Goal: Task Accomplishment & Management: Use online tool/utility

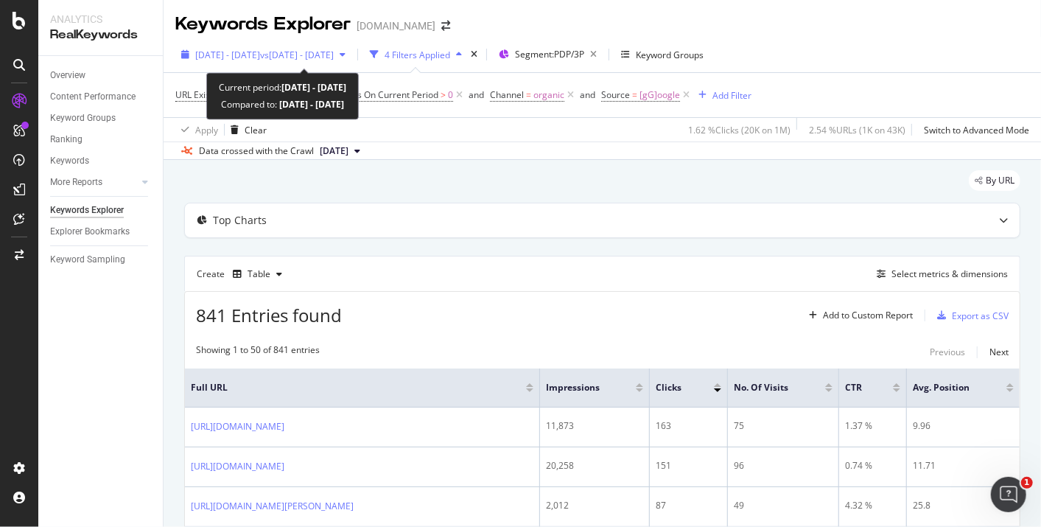
click at [323, 54] on span "vs 2025 Mar. 15th - Apr. 13th" at bounding box center [297, 55] width 74 height 13
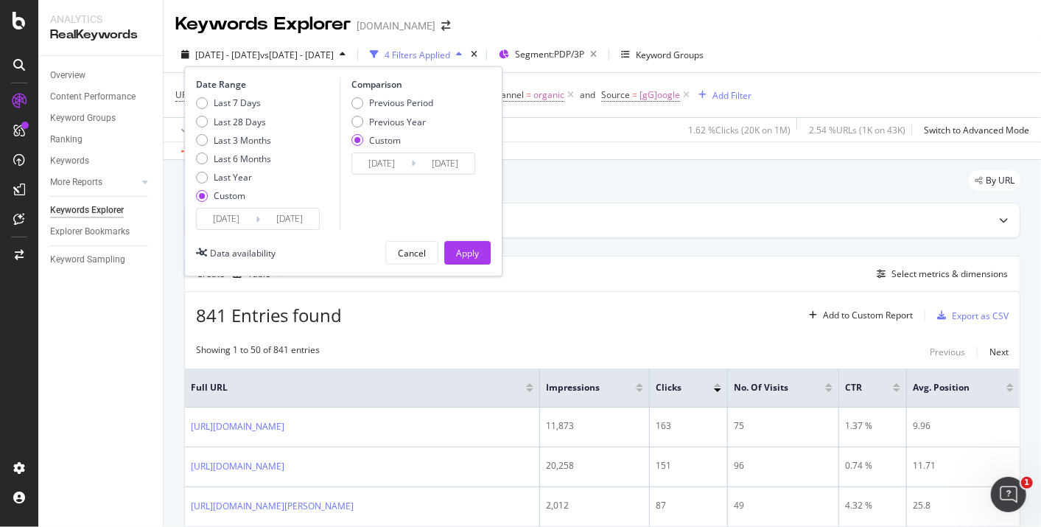
click at [306, 222] on input "2025/07/25" at bounding box center [289, 218] width 59 height 21
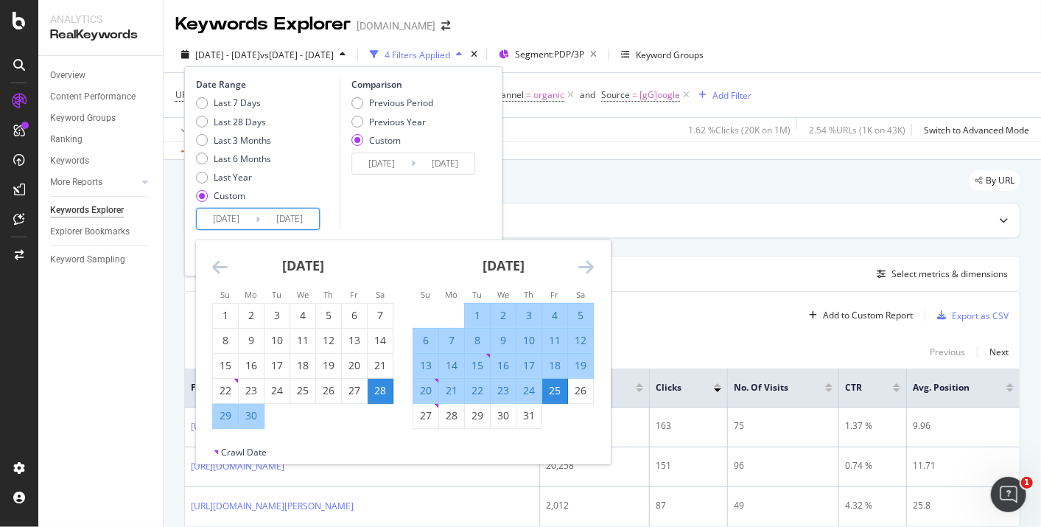
click at [582, 263] on icon "Move forward to switch to the next month." at bounding box center [585, 267] width 15 height 18
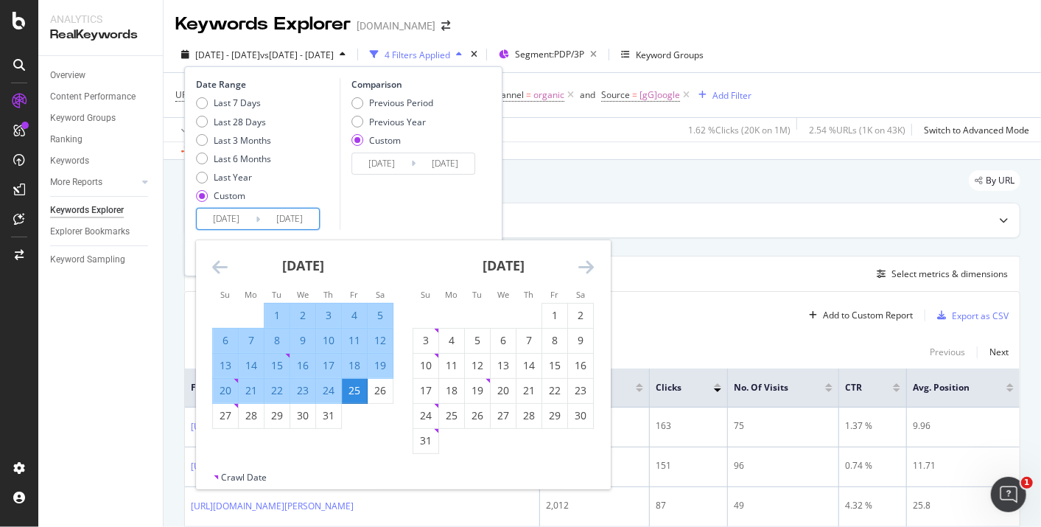
click at [585, 261] on icon "Move forward to switch to the next month." at bounding box center [585, 267] width 15 height 18
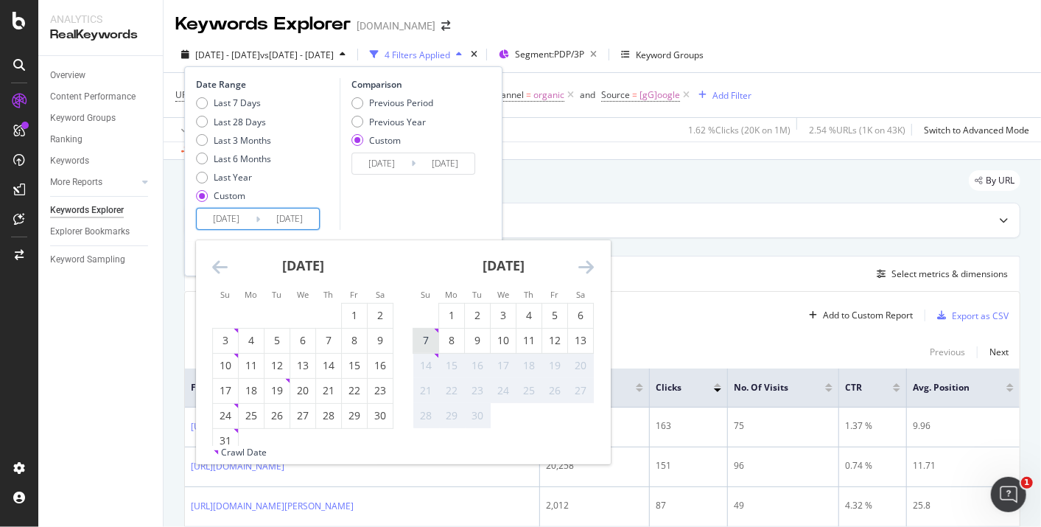
click at [416, 335] on div "7" at bounding box center [425, 340] width 25 height 15
type input "2025/09/07"
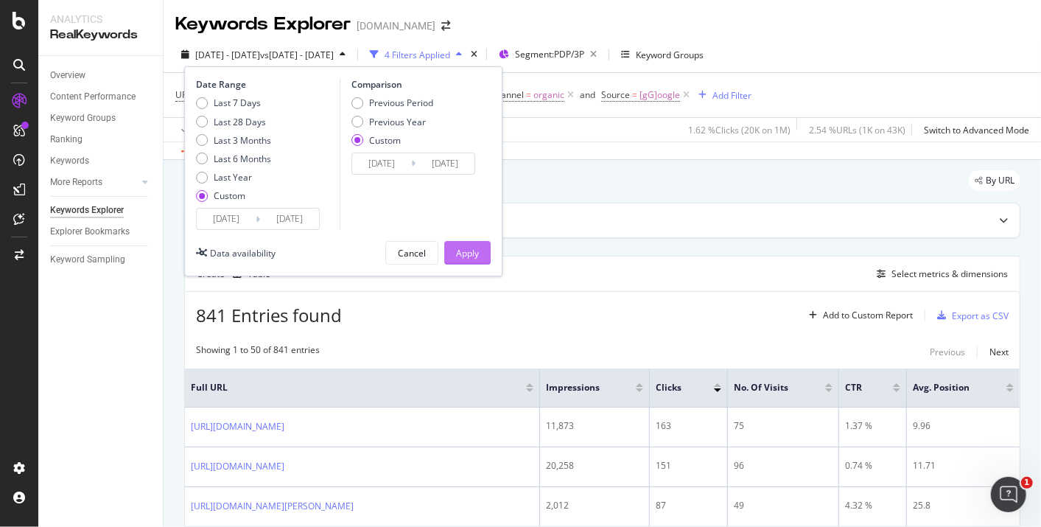
click at [456, 251] on div "Apply" at bounding box center [467, 253] width 23 height 13
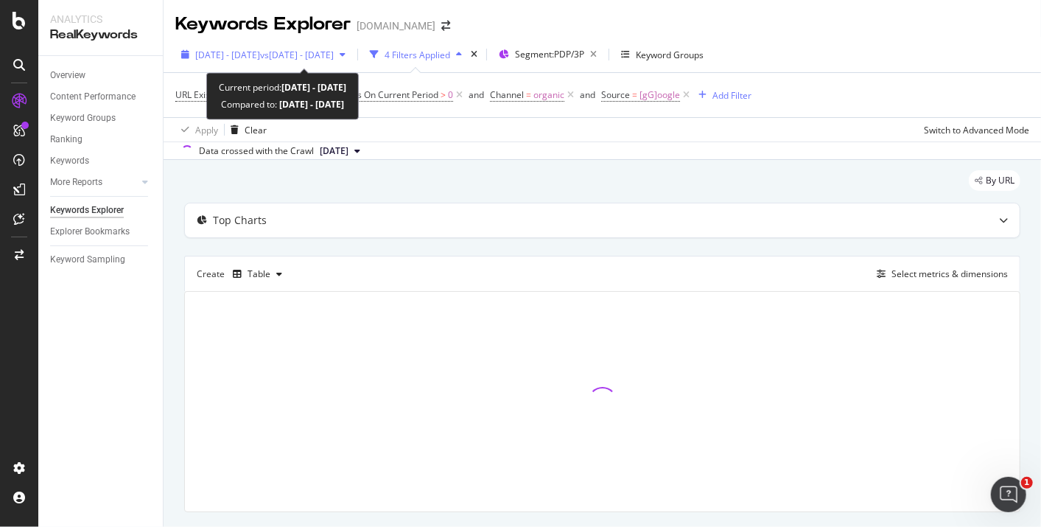
click at [325, 54] on span "vs 2025 Mar. 15th - Apr. 13th" at bounding box center [297, 55] width 74 height 13
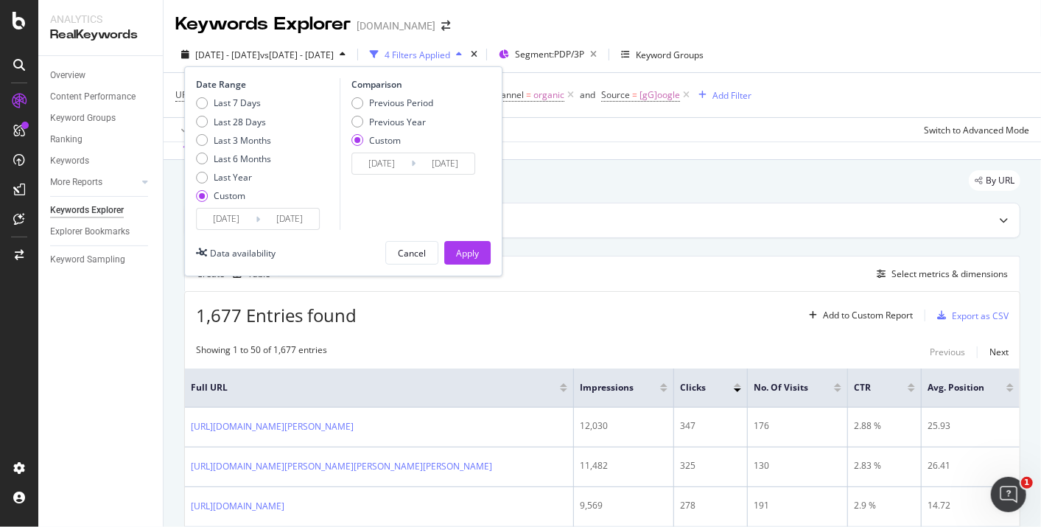
click at [286, 220] on input "2025/09/07" at bounding box center [289, 218] width 59 height 21
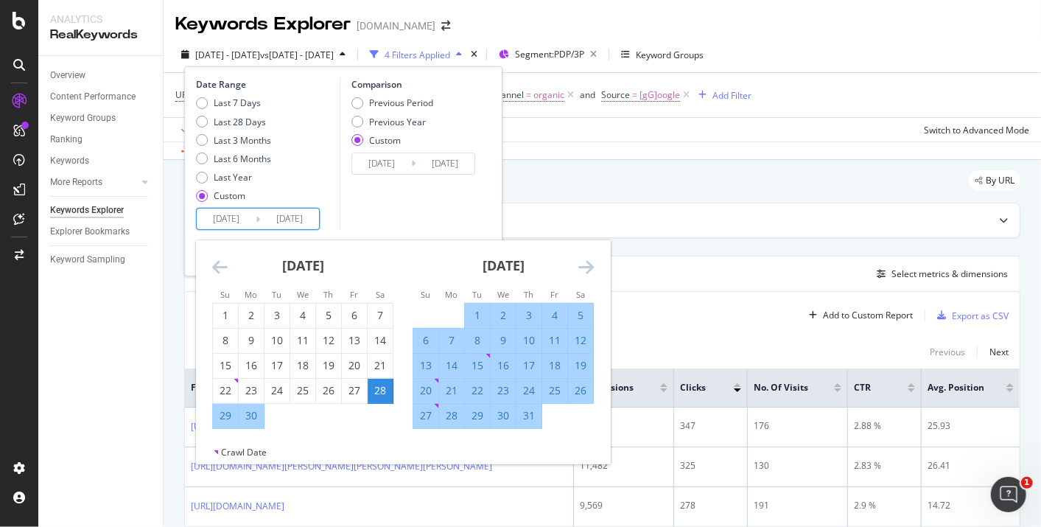
click at [579, 264] on icon "Move forward to switch to the next month." at bounding box center [585, 267] width 15 height 18
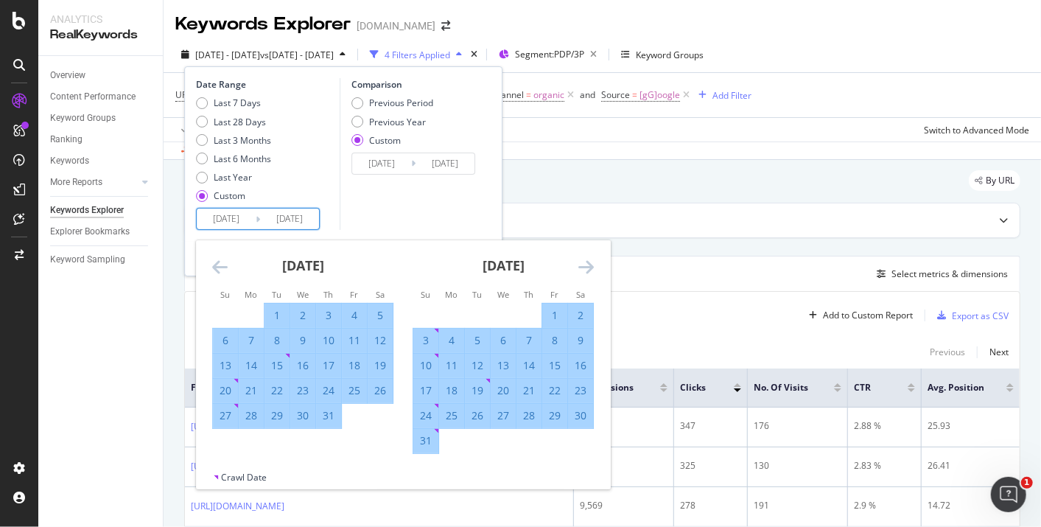
click at [579, 264] on icon "Move forward to switch to the next month." at bounding box center [585, 267] width 15 height 18
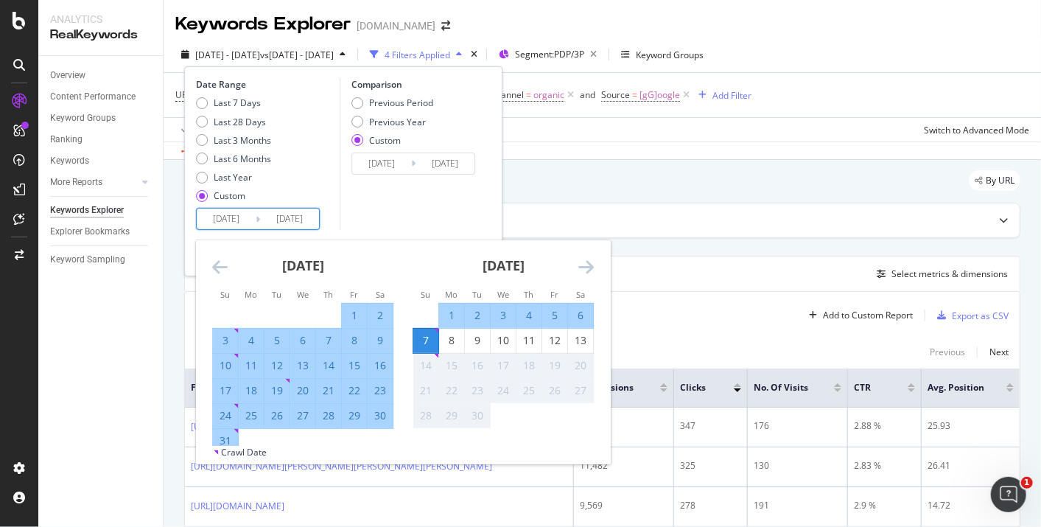
click at [427, 362] on div "14" at bounding box center [425, 365] width 25 height 15
click at [443, 166] on input "2025/04/13" at bounding box center [444, 163] width 59 height 21
